Goal: Information Seeking & Learning: Learn about a topic

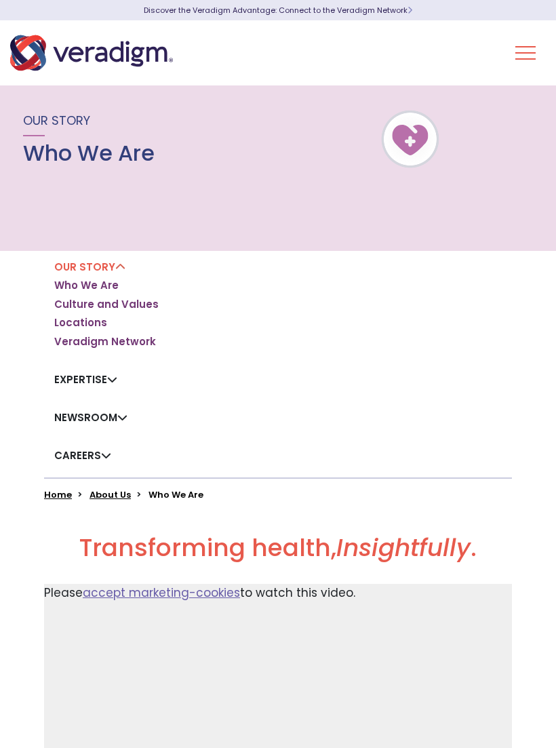
click at [39, 157] on h1 "Who We Are" at bounding box center [88, 153] width 131 height 26
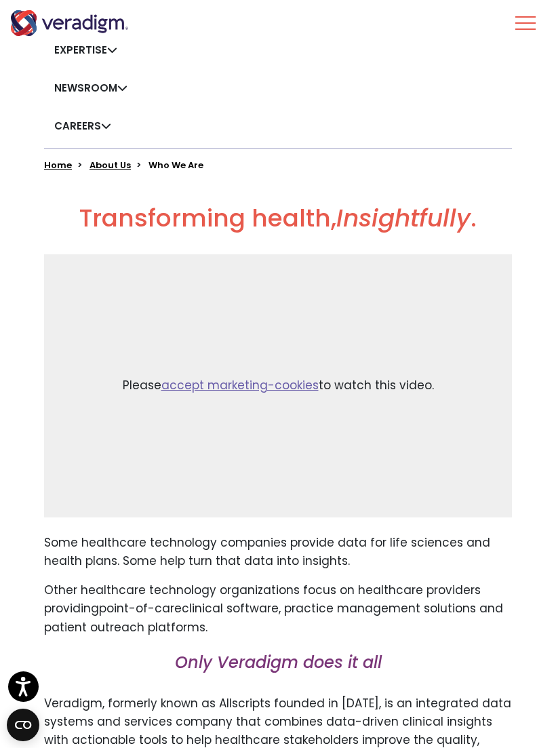
scroll to position [329, 0]
click at [524, 24] on button "Toggle Navigation Menu" at bounding box center [525, 22] width 20 height 35
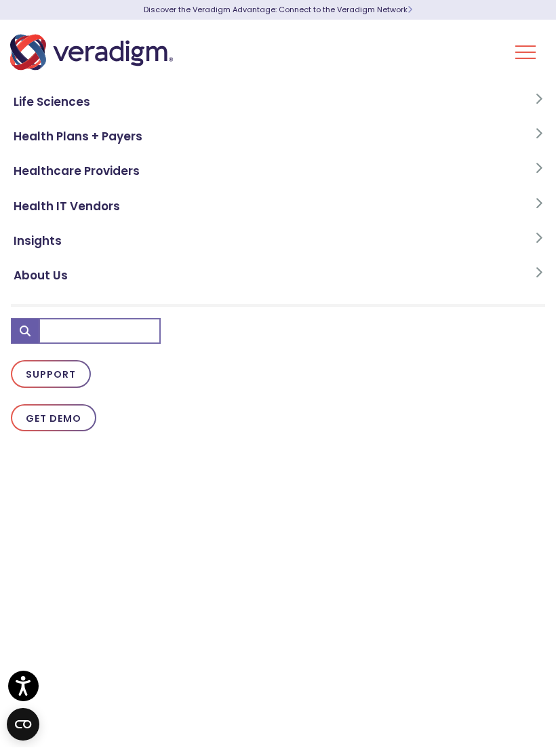
click at [34, 274] on link "About Us" at bounding box center [278, 276] width 534 height 35
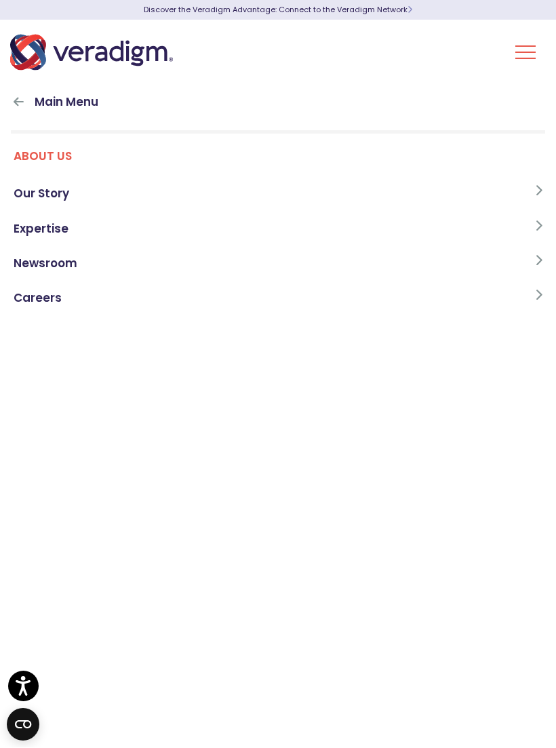
click at [29, 157] on link "About Us" at bounding box center [278, 161] width 534 height 32
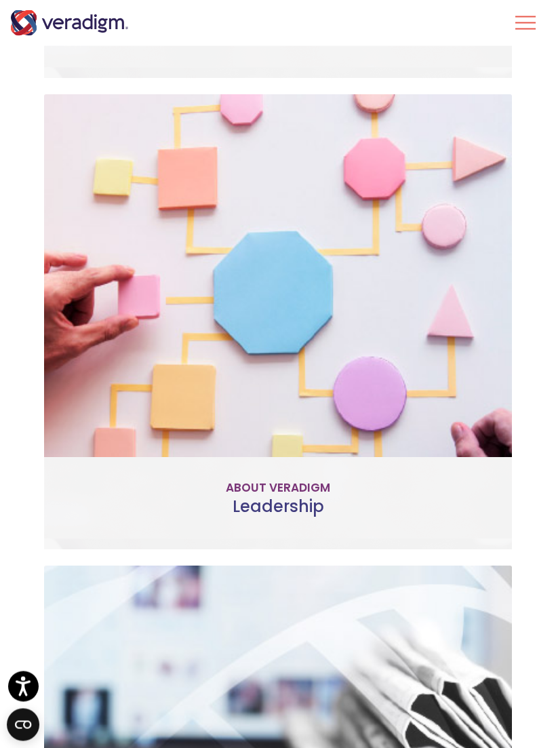
scroll to position [1041, 0]
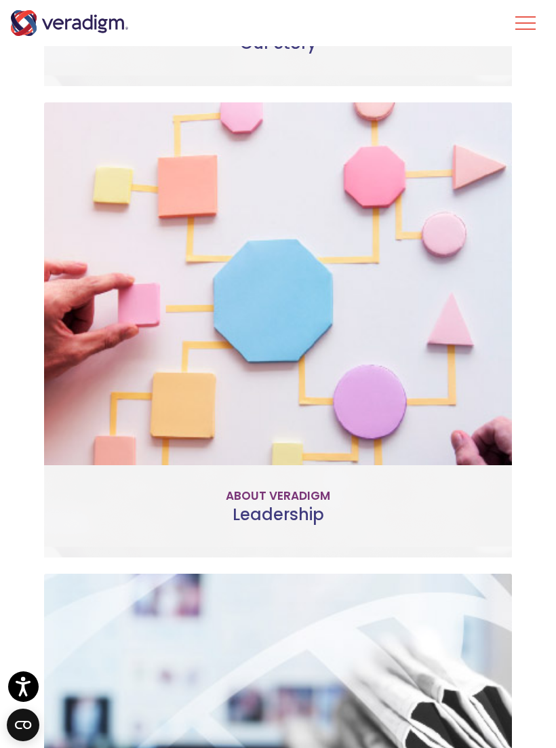
click at [265, 505] on h3 "Leadership" at bounding box center [278, 515] width 446 height 20
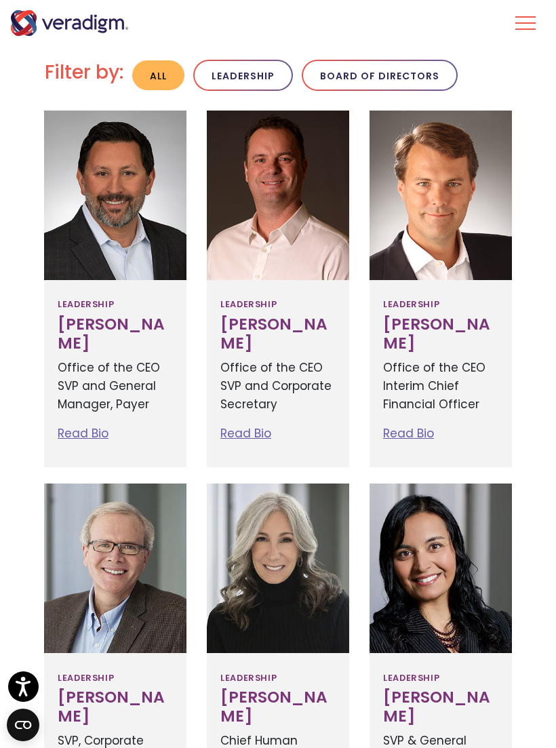
scroll to position [406, 0]
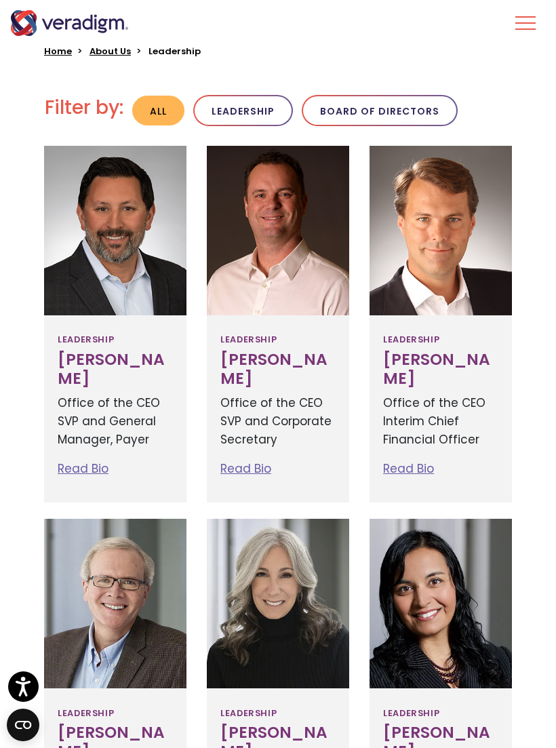
click at [84, 476] on link "Read Bio" at bounding box center [83, 468] width 51 height 16
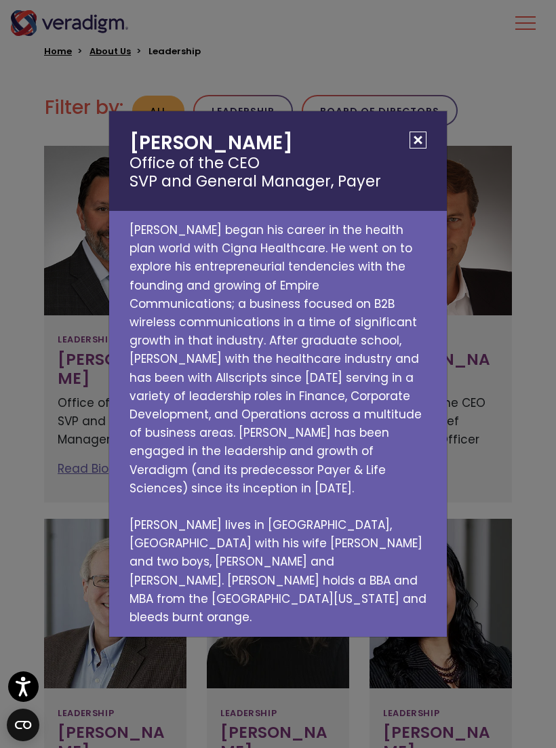
click at [528, 427] on div "[PERSON_NAME] Office of the CEO SVP and General Manager, [PERSON_NAME] began hi…" at bounding box center [278, 374] width 556 height 748
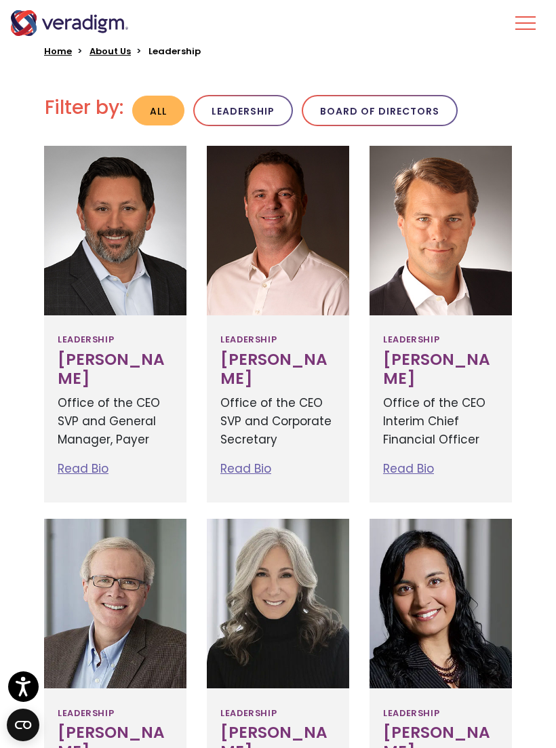
click at [243, 460] on link "Read Bio" at bounding box center [245, 468] width 51 height 16
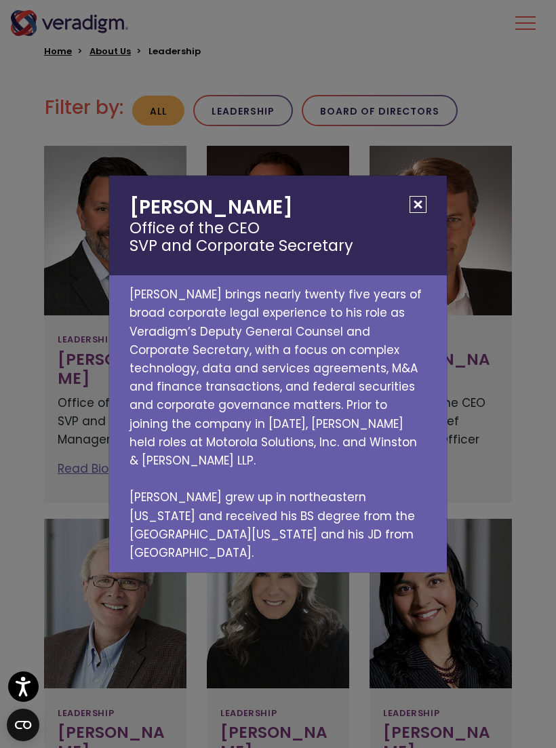
click at [424, 213] on button "Close" at bounding box center [417, 204] width 17 height 17
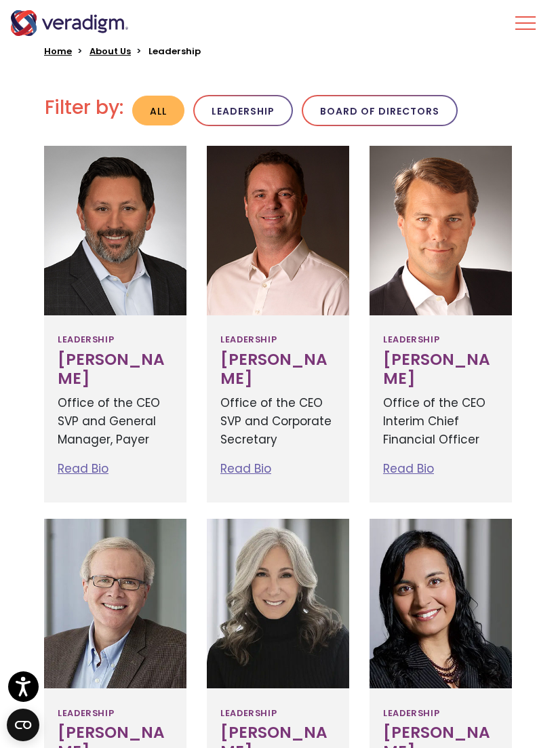
click at [413, 466] on link "Read Bio" at bounding box center [408, 468] width 51 height 16
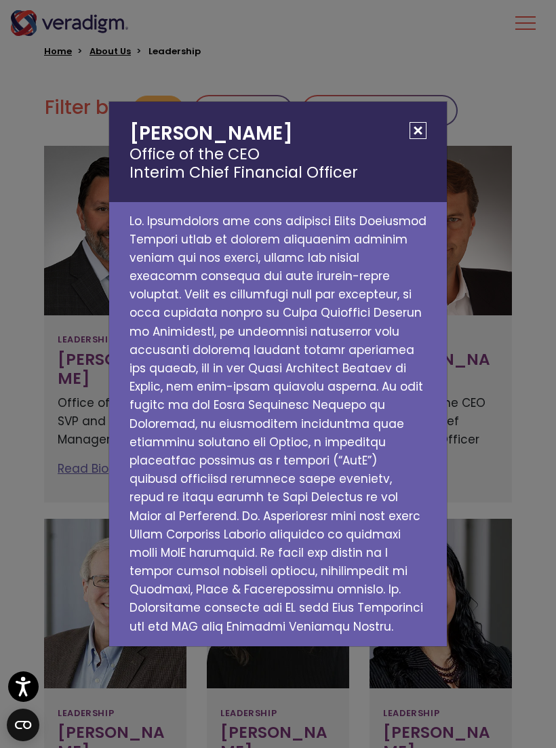
click at [413, 138] on button "Close" at bounding box center [417, 130] width 17 height 17
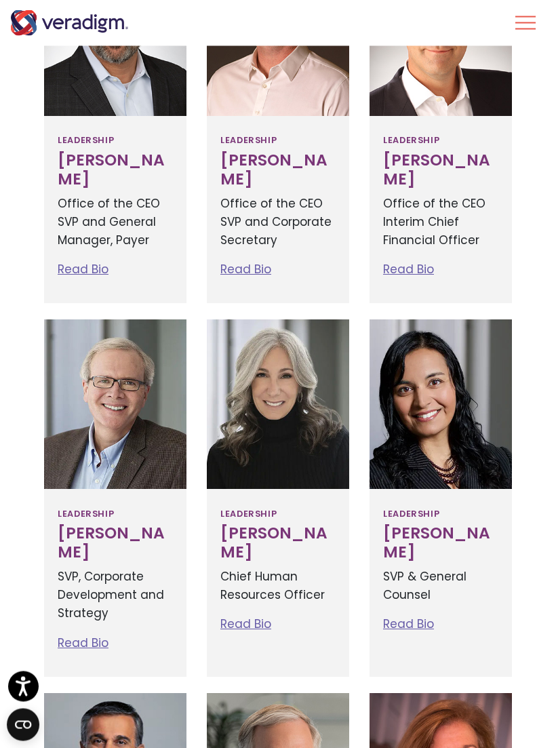
scroll to position [655, 0]
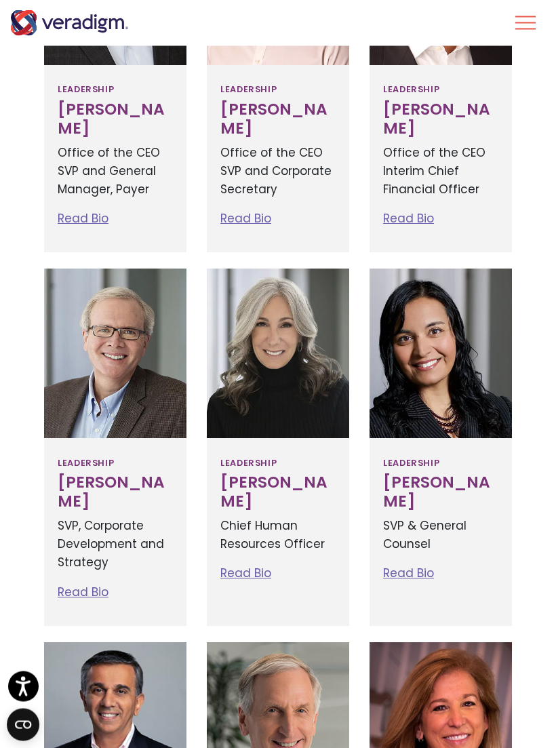
click at [75, 600] on link "Read Bio" at bounding box center [83, 592] width 51 height 16
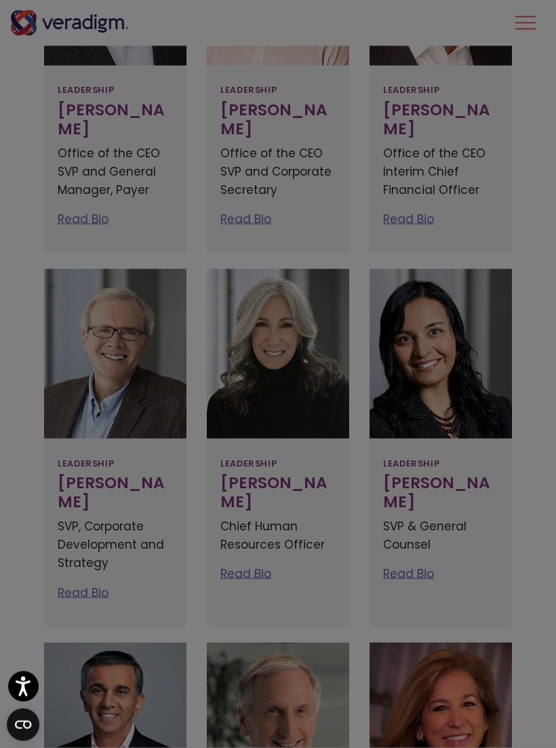
scroll to position [656, 0]
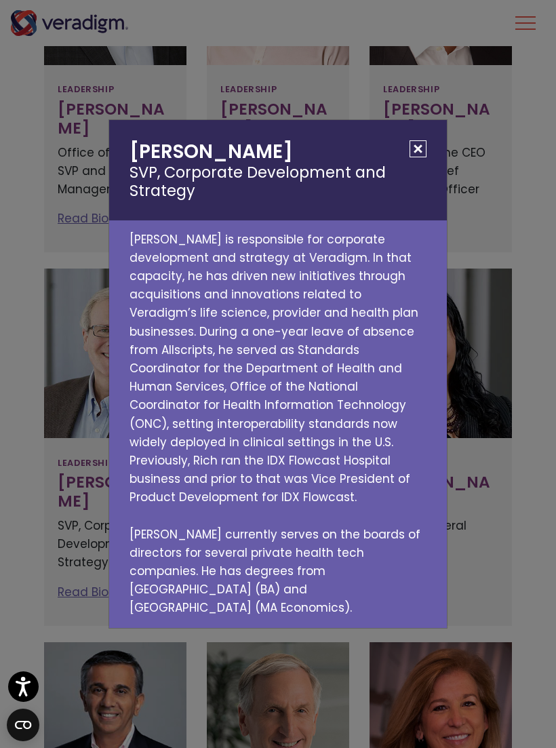
click at [515, 569] on div "Richard Elmore SVP, Corporate Development and Strategy Rich Elmore is responsib…" at bounding box center [278, 374] width 556 height 748
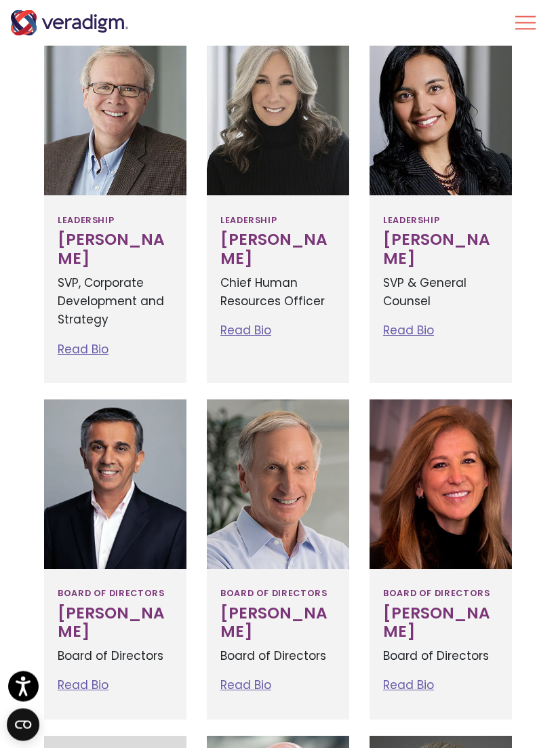
scroll to position [899, 0]
click at [235, 686] on link "Read Bio" at bounding box center [245, 684] width 51 height 16
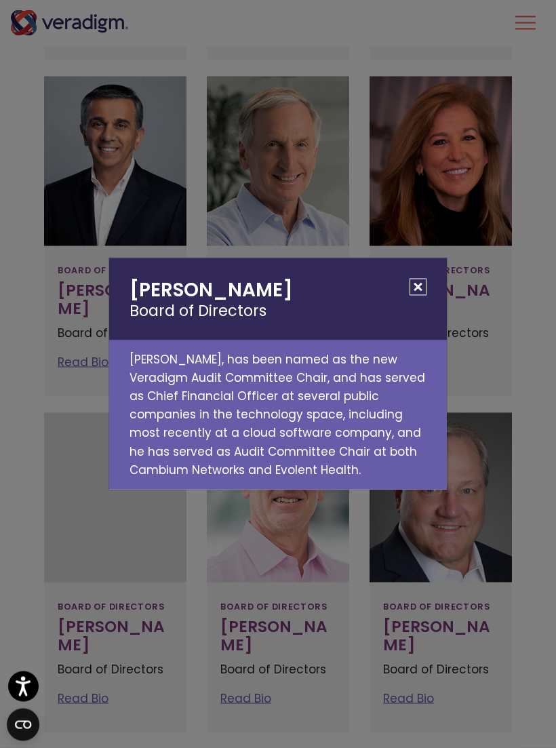
click at [422, 296] on button "Close" at bounding box center [417, 287] width 17 height 17
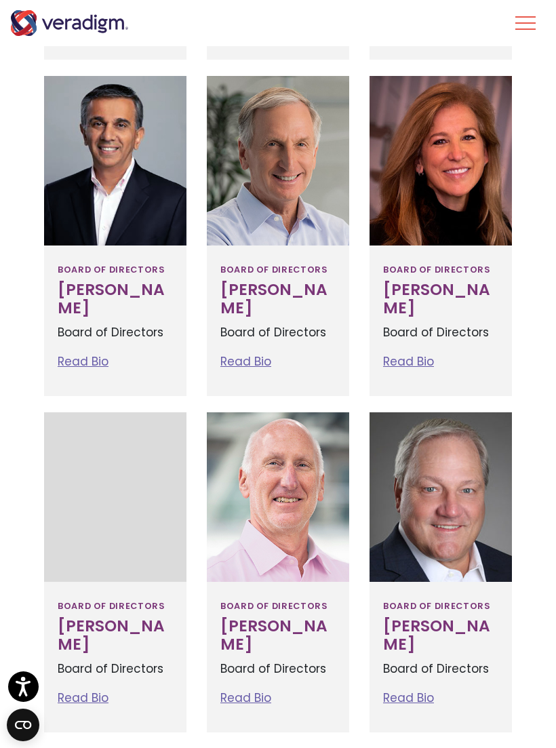
click at [418, 369] on link "Read Bio" at bounding box center [408, 361] width 51 height 16
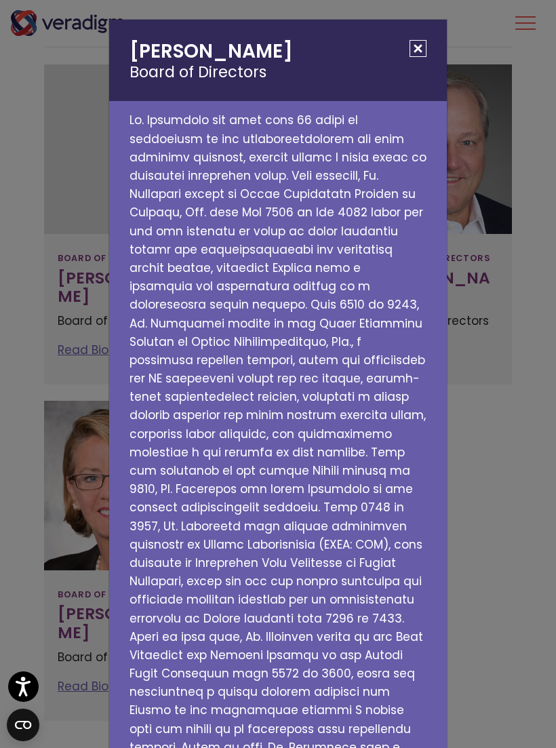
scroll to position [0, 0]
click at [422, 49] on button "Close" at bounding box center [417, 48] width 17 height 17
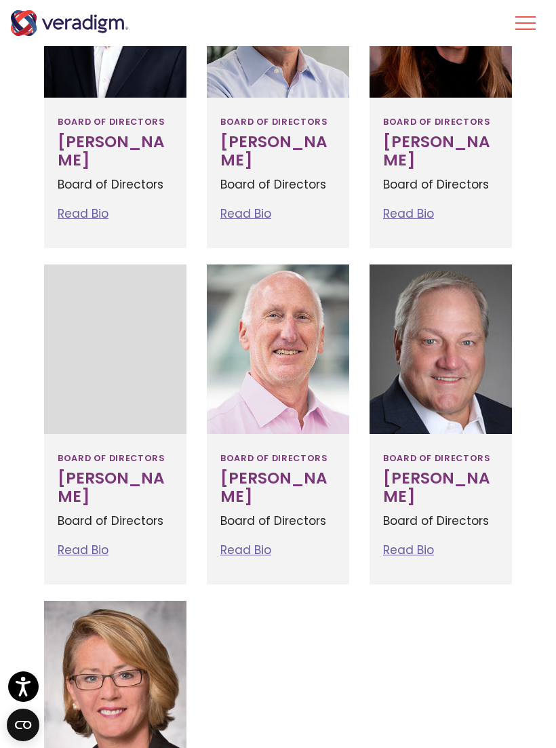
scroll to position [1339, 0]
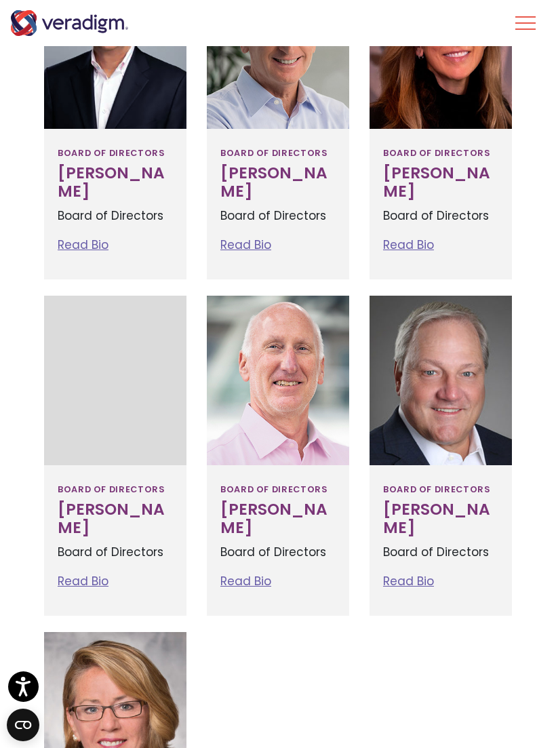
click at [74, 589] on link "Read Bio" at bounding box center [83, 581] width 51 height 16
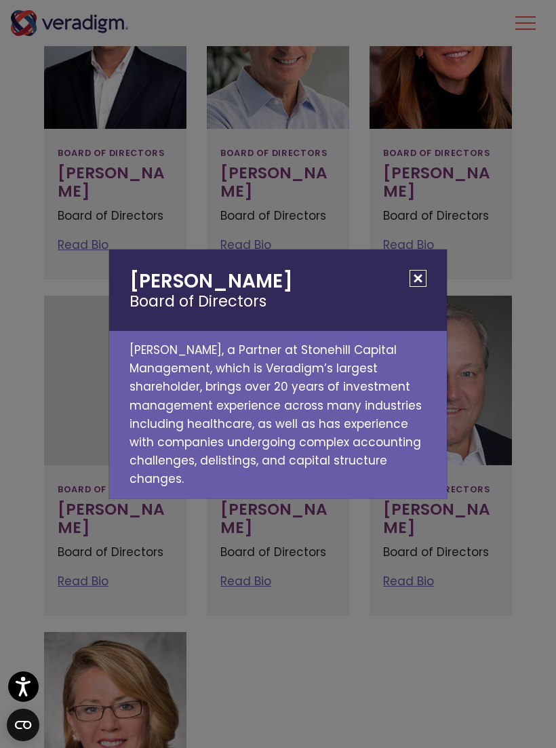
click at [423, 280] on button "Close" at bounding box center [417, 278] width 17 height 17
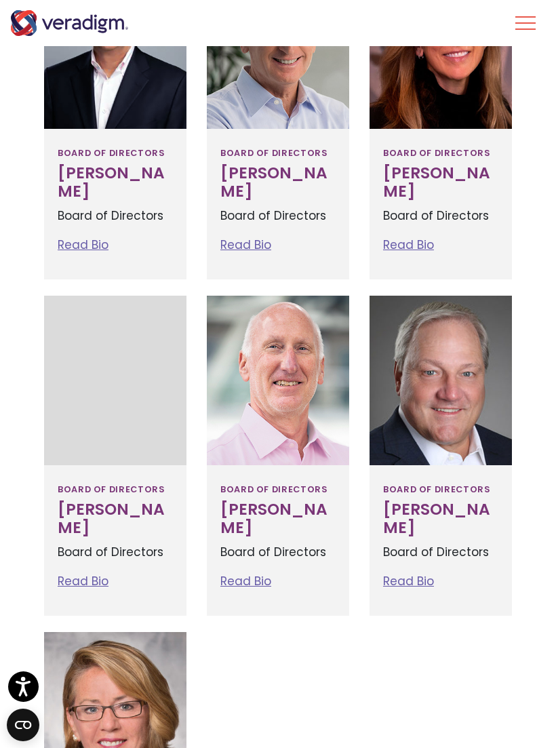
click at [243, 589] on link "Read Bio" at bounding box center [245, 581] width 51 height 16
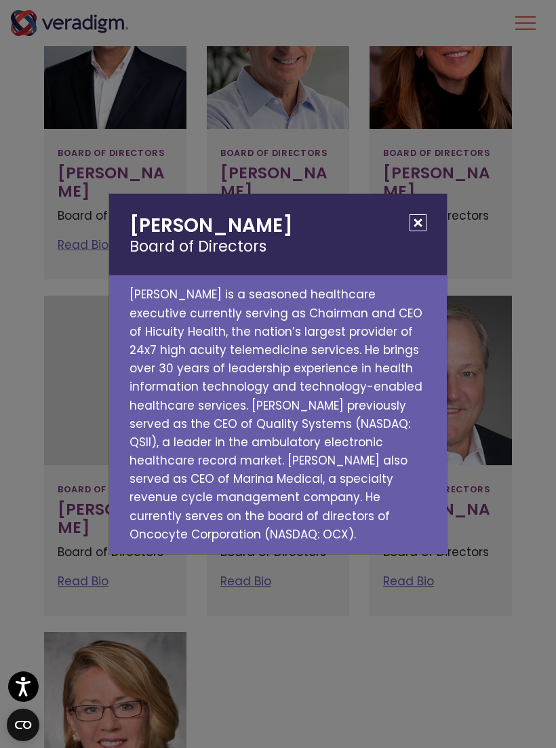
click at [424, 230] on button "Close" at bounding box center [417, 222] width 17 height 17
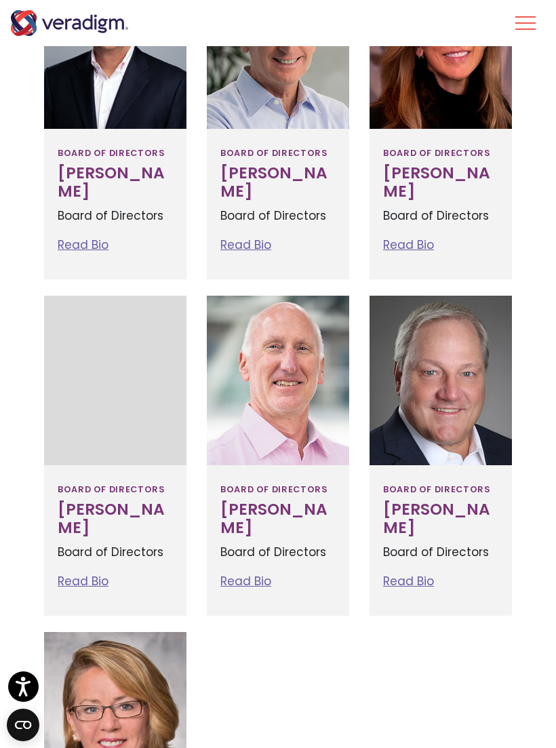
click at [405, 579] on link "Read Bio" at bounding box center [408, 581] width 51 height 16
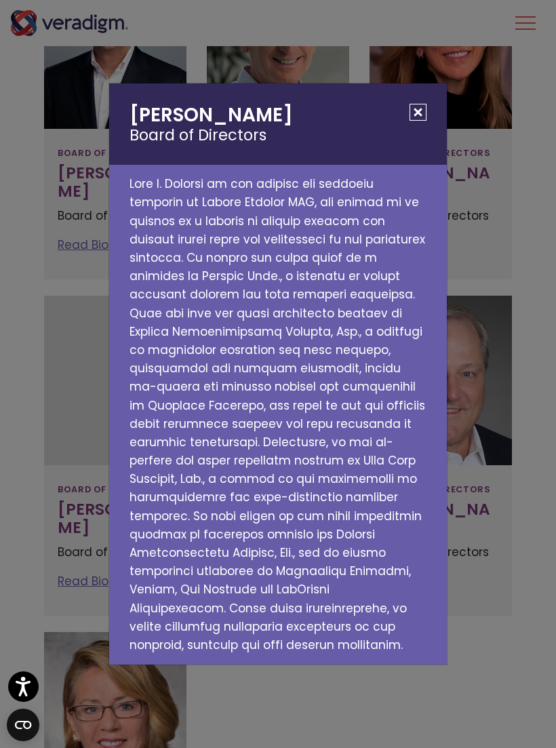
click at [424, 121] on button "Close" at bounding box center [417, 112] width 17 height 17
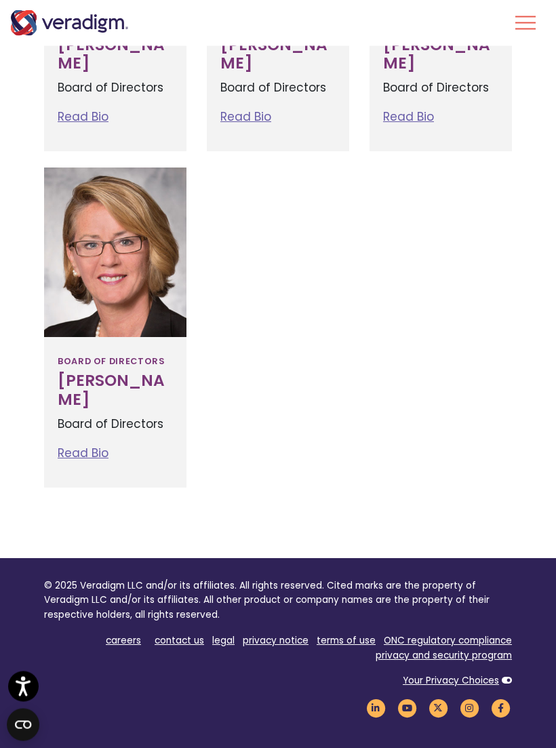
scroll to position [1815, 0]
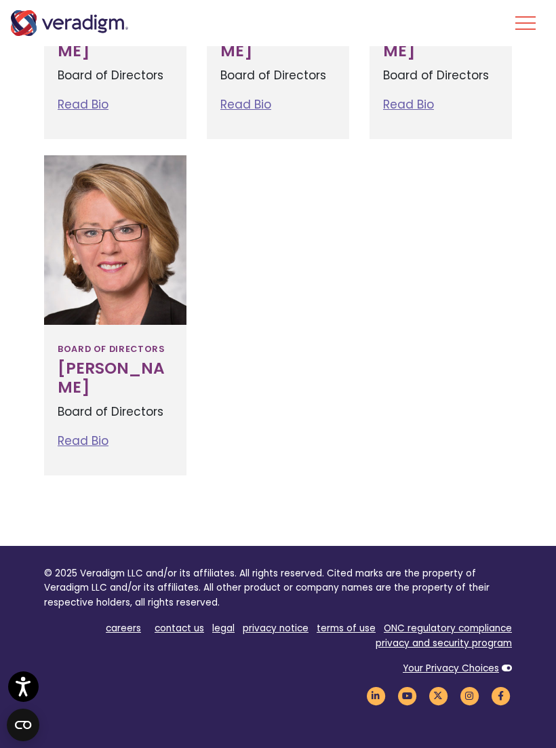
click at [73, 445] on link "Read Bio" at bounding box center [83, 440] width 51 height 16
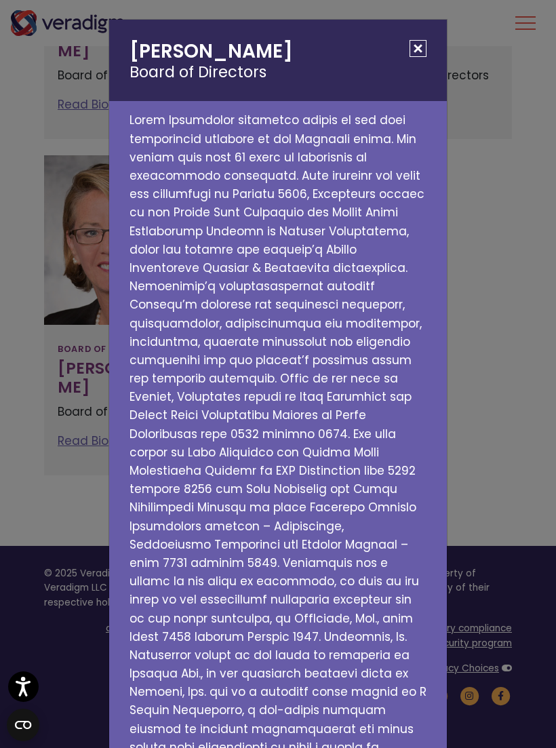
click at [424, 52] on button "Close" at bounding box center [417, 48] width 17 height 17
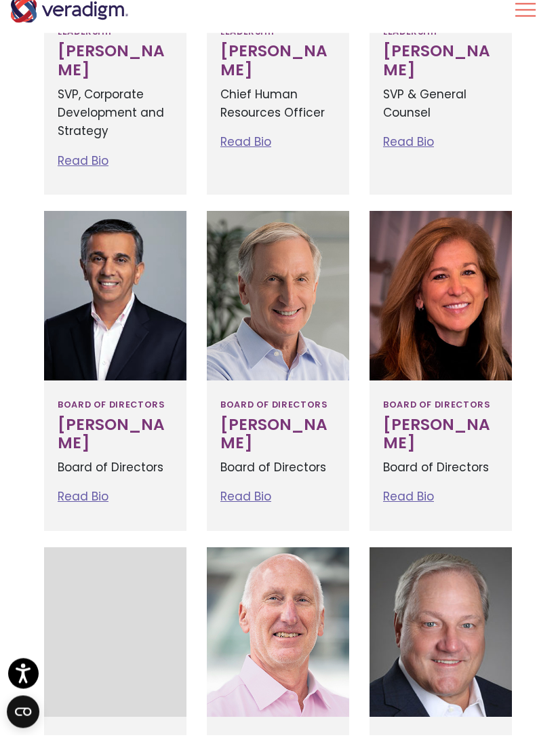
scroll to position [1070, 0]
